Goal: Task Accomplishment & Management: Use online tool/utility

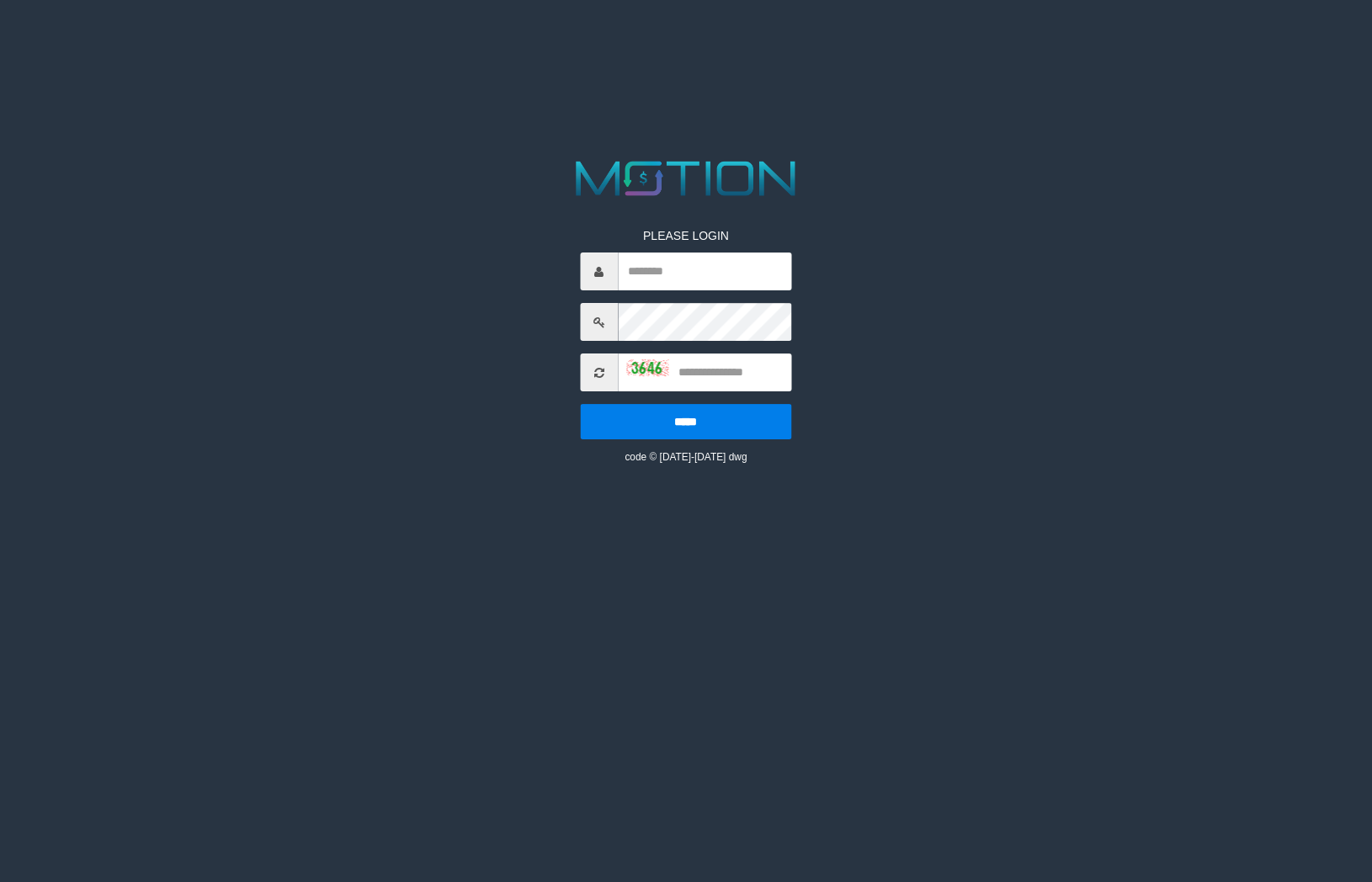
click at [599, 372] on icon at bounding box center [599, 373] width 10 height 12
click at [635, 371] on img at bounding box center [647, 367] width 42 height 17
click at [263, 42] on html "PLEASE LOGIN ***** code © 2012-2018 dwg" at bounding box center [686, 21] width 1372 height 42
click at [396, 165] on div at bounding box center [686, 178] width 686 height 47
